Goal: Information Seeking & Learning: Learn about a topic

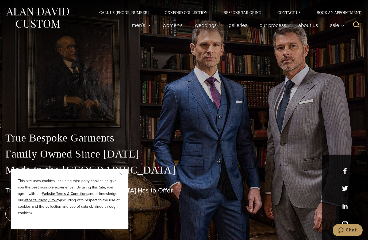
click at [121, 174] on img "Close" at bounding box center [120, 174] width 2 height 2
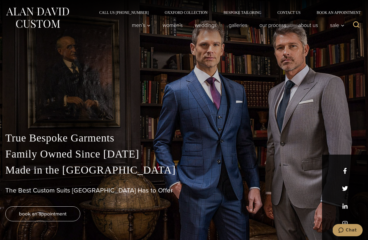
click at [196, 13] on link "Oxxford Collection" at bounding box center [186, 13] width 59 height 4
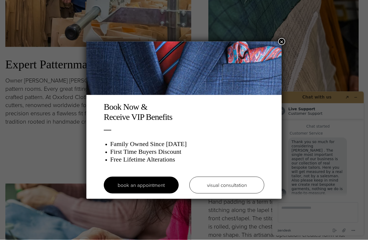
scroll to position [708, 0]
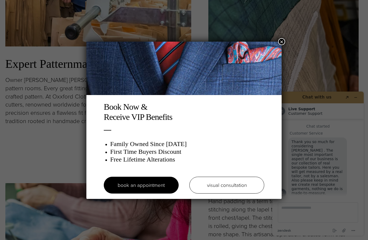
click at [283, 40] on button "×" at bounding box center [281, 41] width 7 height 7
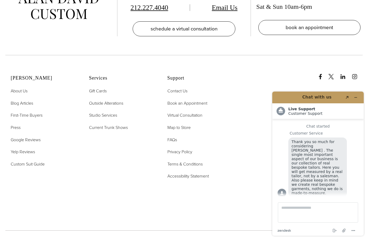
scroll to position [2228, 0]
click at [28, 115] on span "First-Time Buyers" at bounding box center [27, 116] width 32 height 6
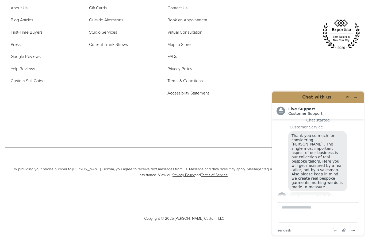
scroll to position [1370, 0]
click at [118, 47] on span "Current Trunk Shows" at bounding box center [108, 44] width 39 height 6
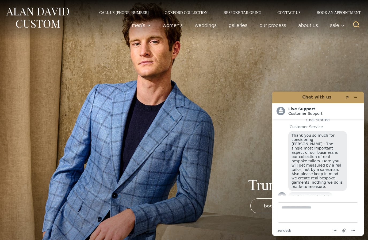
scroll to position [6, 0]
click at [358, 97] on button "Minimize widget" at bounding box center [355, 97] width 9 height 7
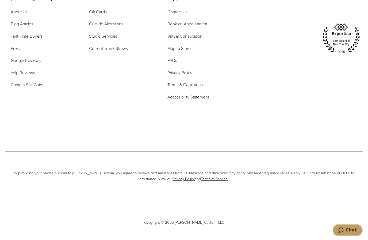
scroll to position [2164, 0]
click at [32, 88] on span "Custom Suit Guide" at bounding box center [28, 85] width 34 height 6
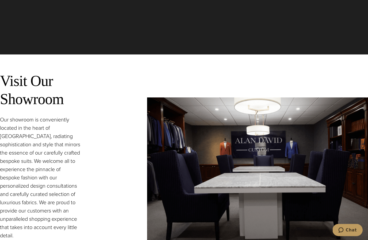
scroll to position [997, 0]
